Goal: Task Accomplishment & Management: Complete application form

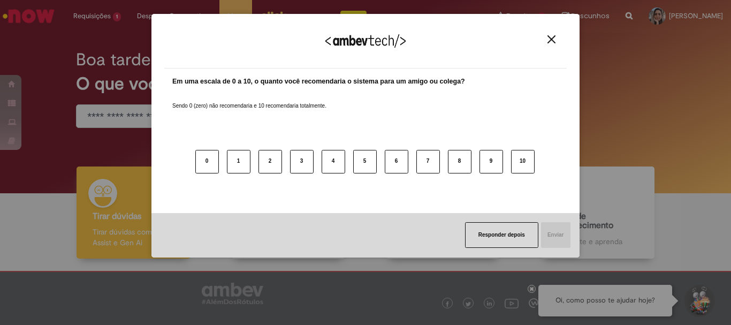
click at [553, 44] on button "Close" at bounding box center [552, 39] width 14 height 9
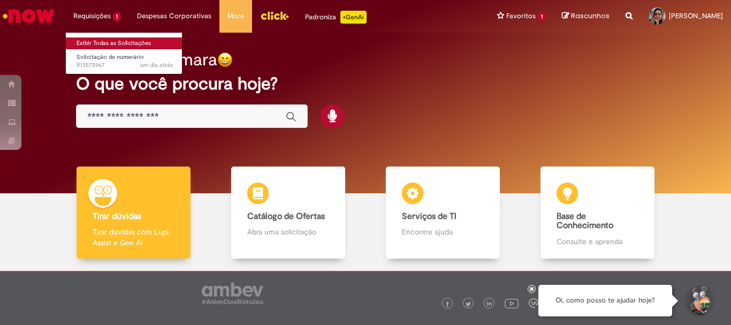
click at [99, 48] on link "Exibir Todas as Solicitações" at bounding box center [125, 43] width 118 height 12
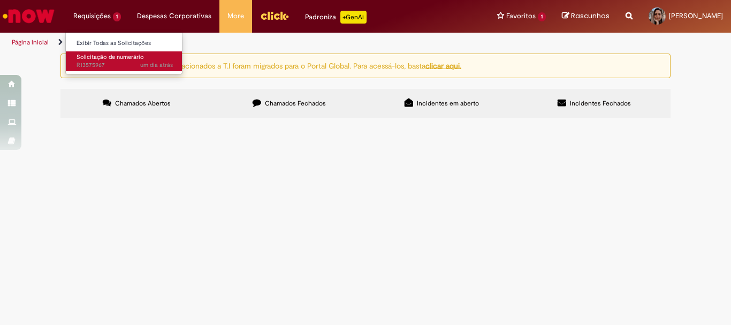
click at [99, 54] on span "Solicitação de numerário" at bounding box center [110, 57] width 67 height 8
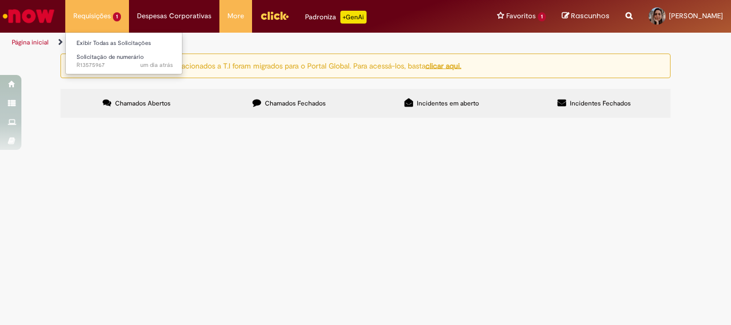
click at [108, 25] on li "Requisições 1 Exibir Todas as Solicitações Solicitação de numerário um dia atrá…" at bounding box center [97, 16] width 64 height 32
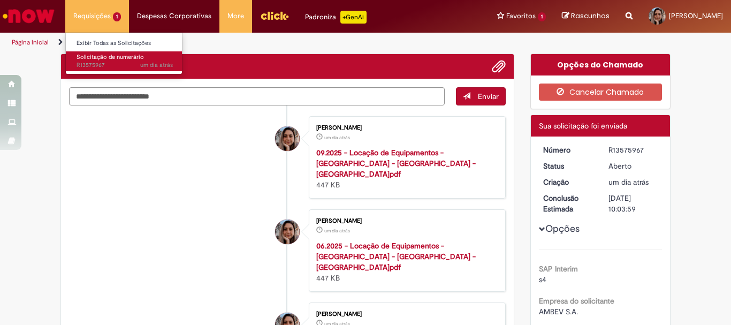
click at [99, 56] on span "Solicitação de numerário" at bounding box center [110, 57] width 67 height 8
